Goal: Obtain resource: Obtain resource

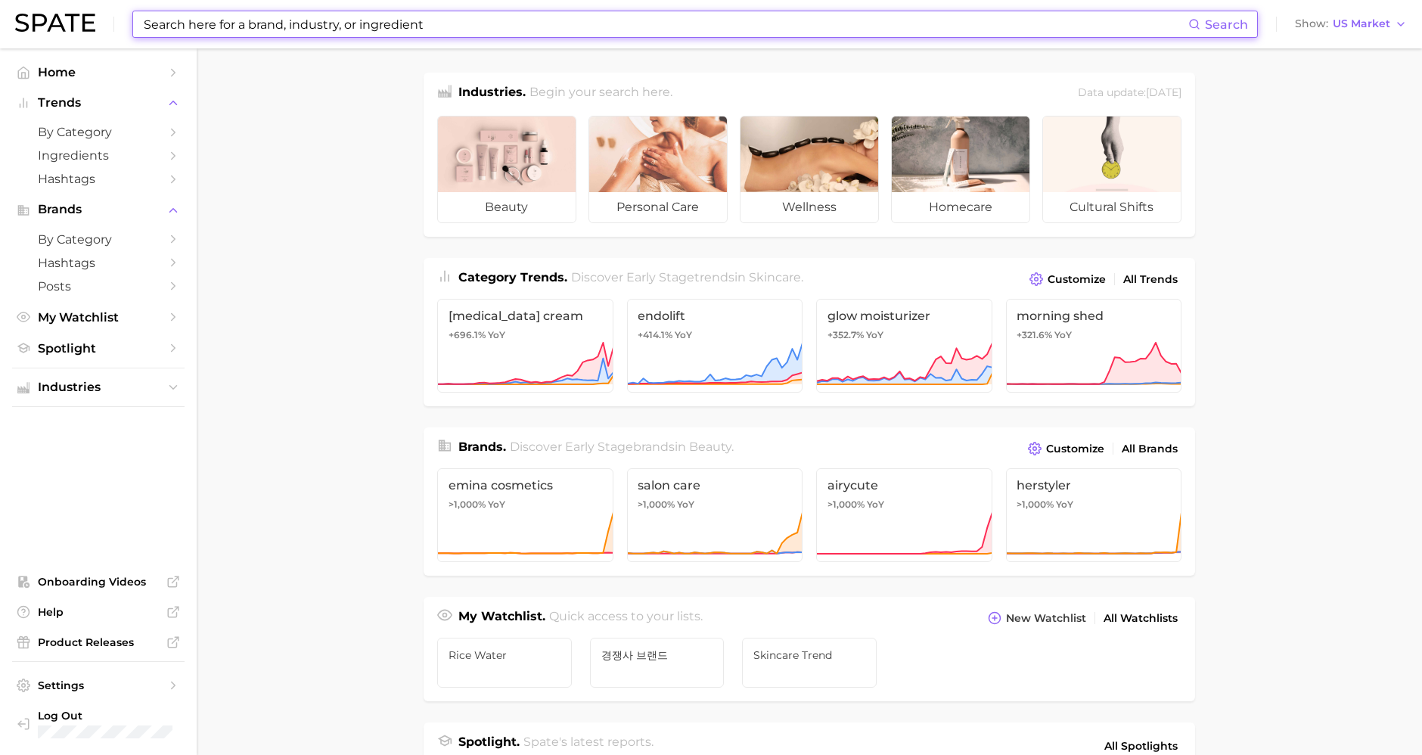
click at [382, 20] on input at bounding box center [665, 24] width 1046 height 26
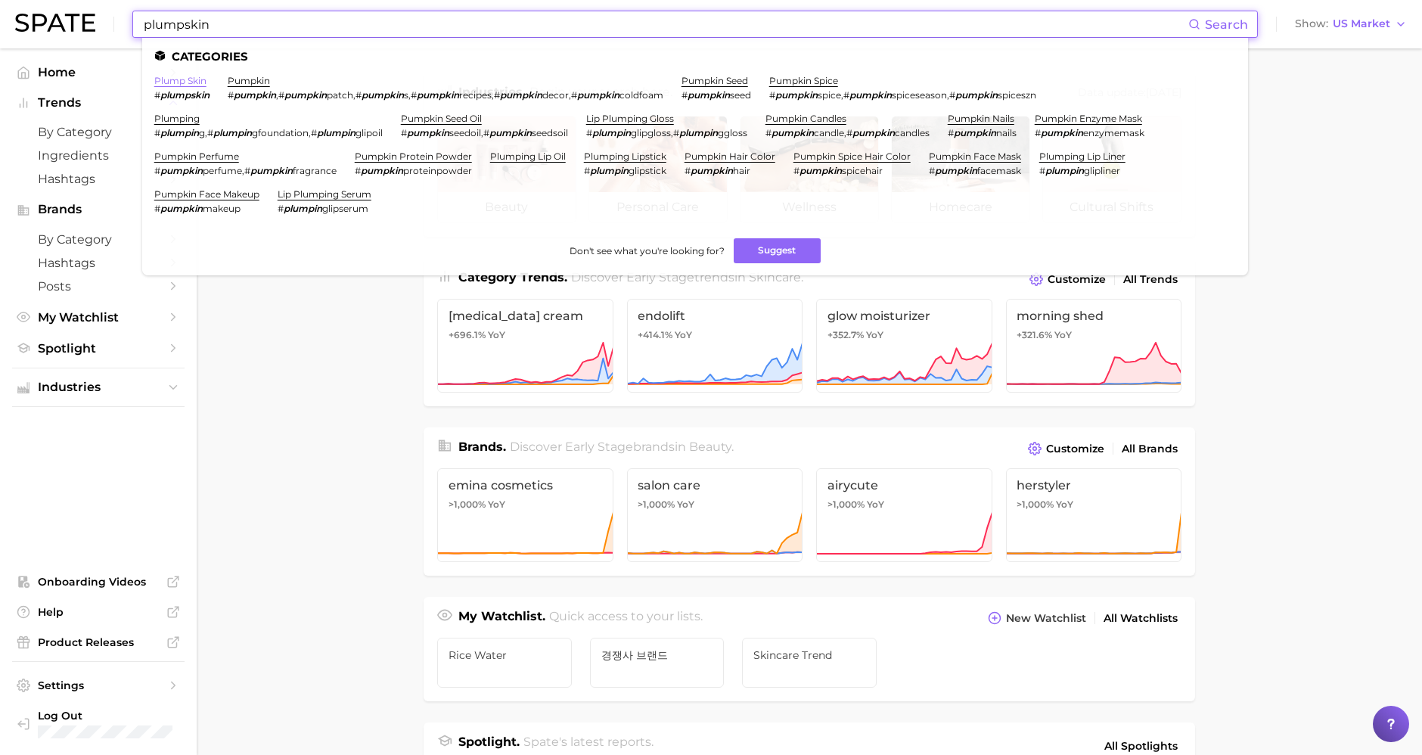
type input "plumpskin"
click at [187, 80] on link "plump skin" at bounding box center [180, 80] width 52 height 11
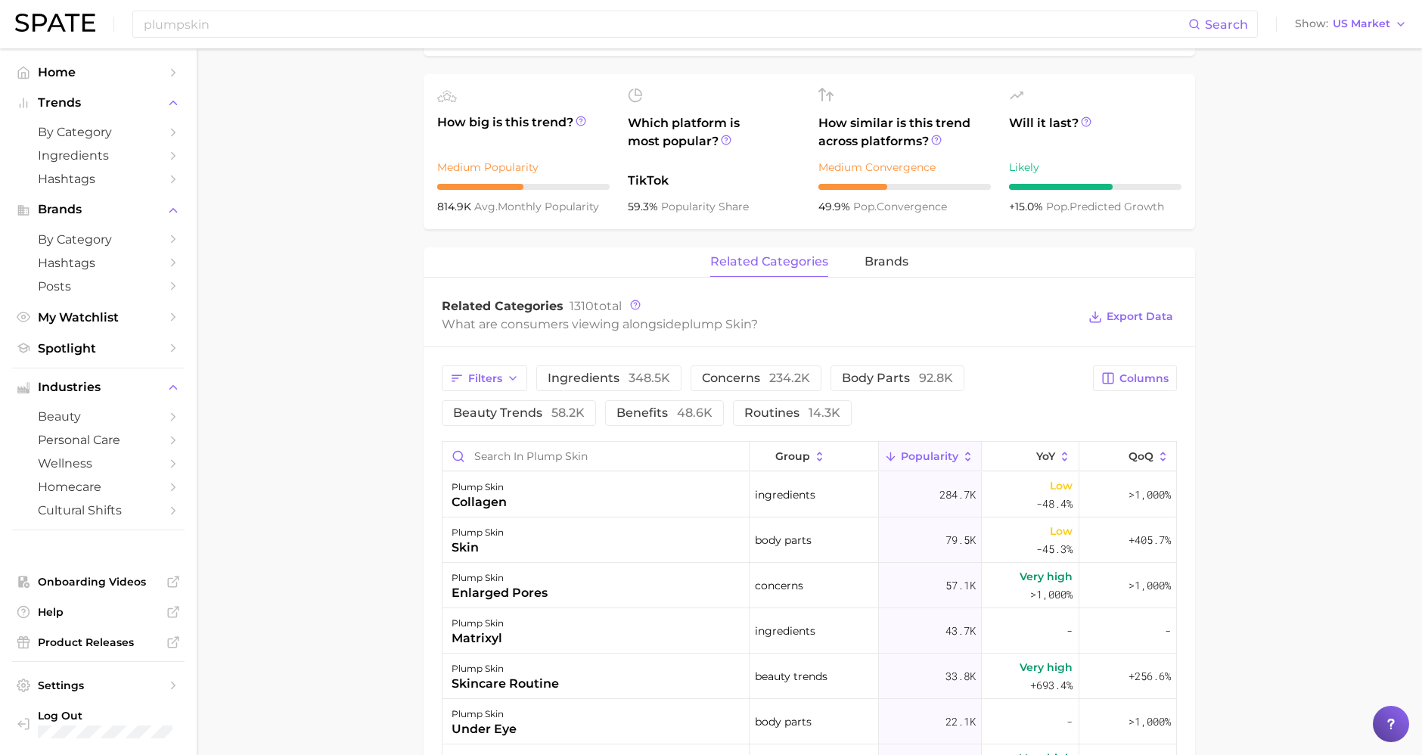
scroll to position [757, 0]
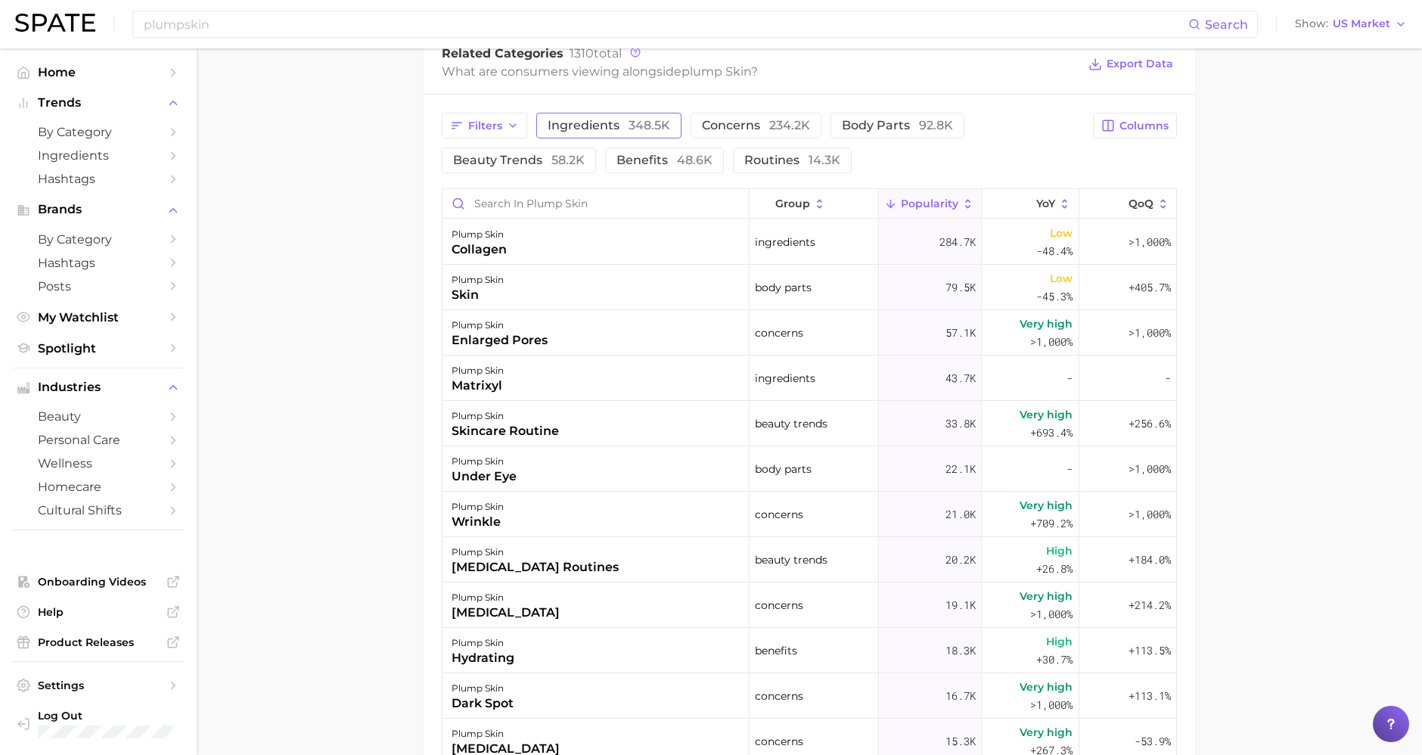
click at [667, 134] on button "ingredients 348.5k" at bounding box center [608, 126] width 145 height 26
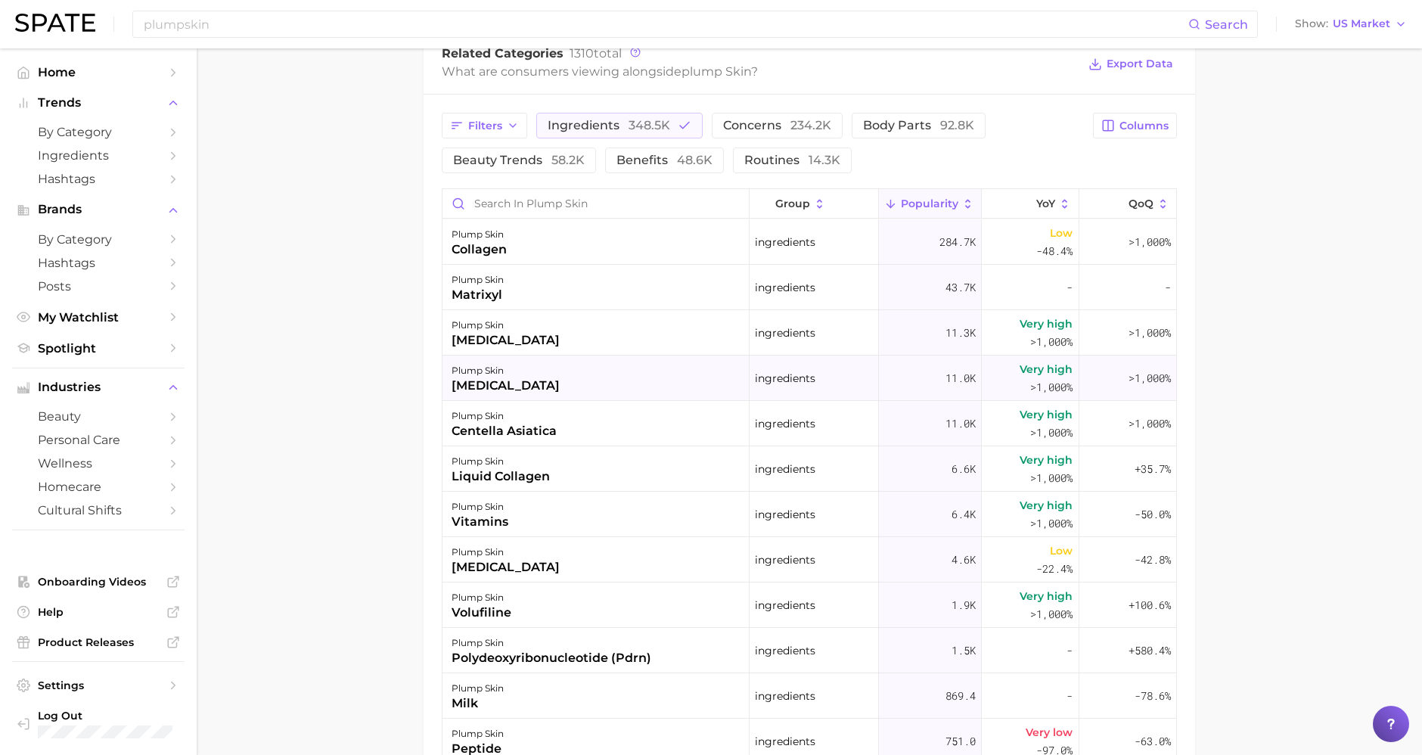
scroll to position [84, 0]
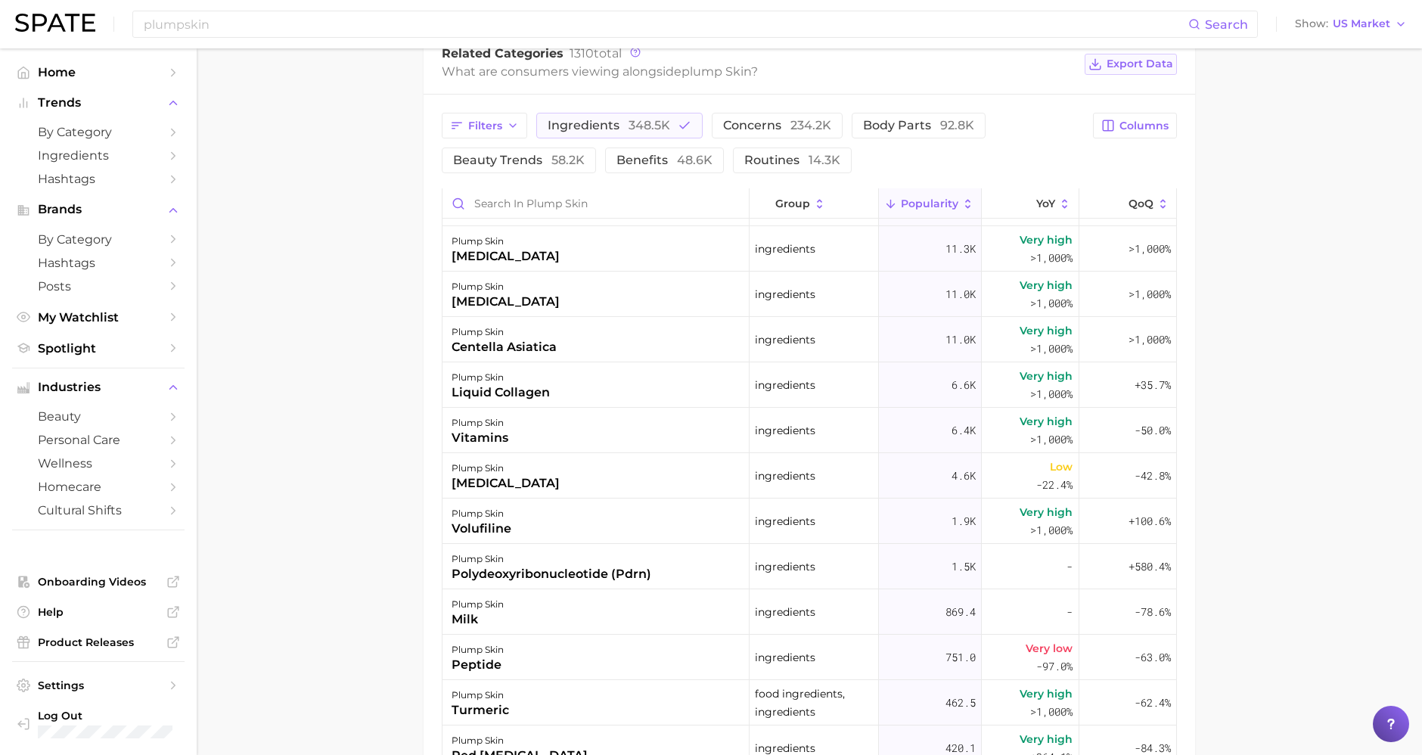
click at [1150, 62] on span "Export Data" at bounding box center [1140, 63] width 67 height 13
